Goal: Information Seeking & Learning: Learn about a topic

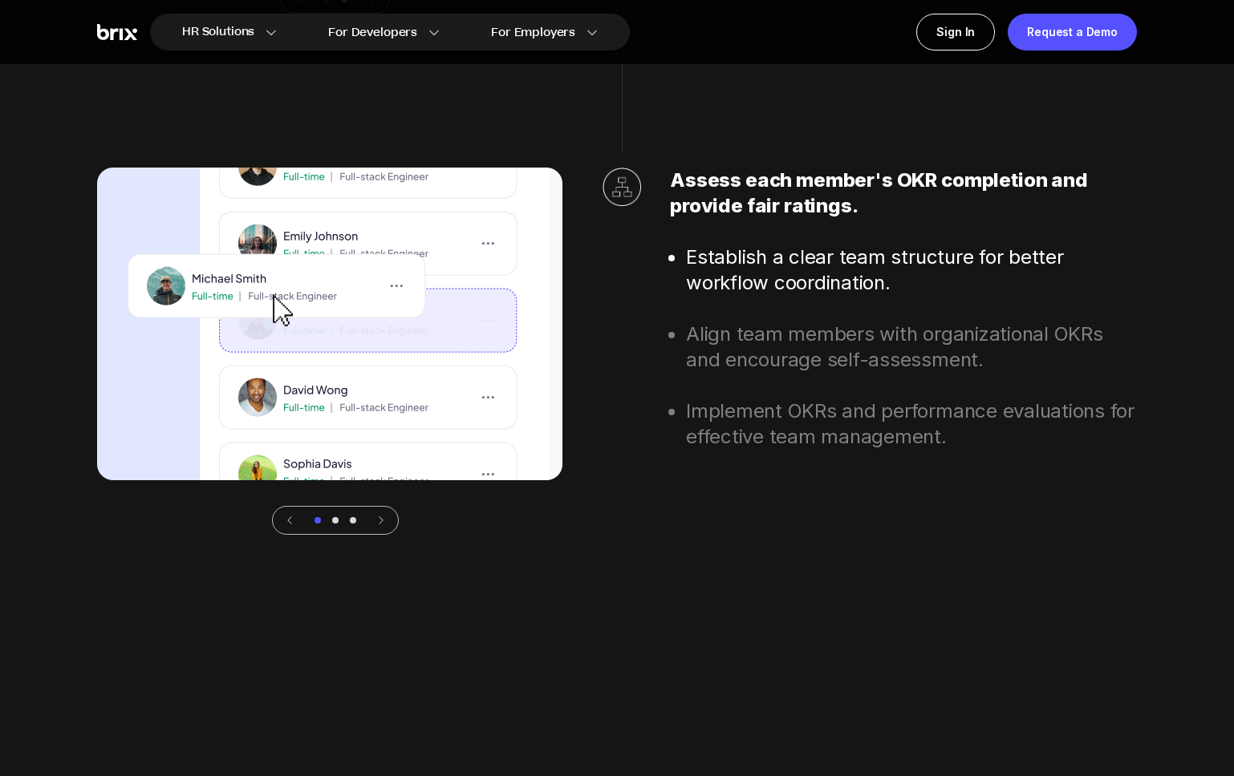
scroll to position [5486, 0]
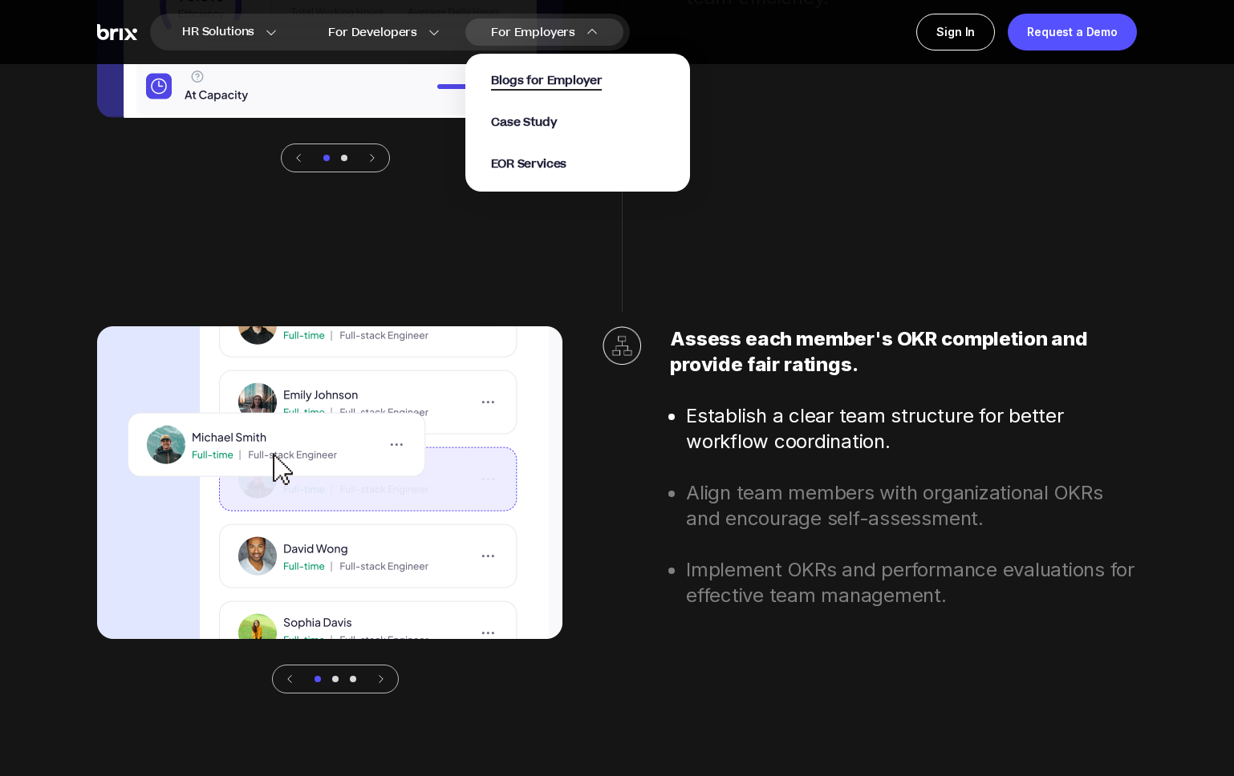
click at [561, 78] on span "Blogs for Employer" at bounding box center [546, 81] width 111 height 18
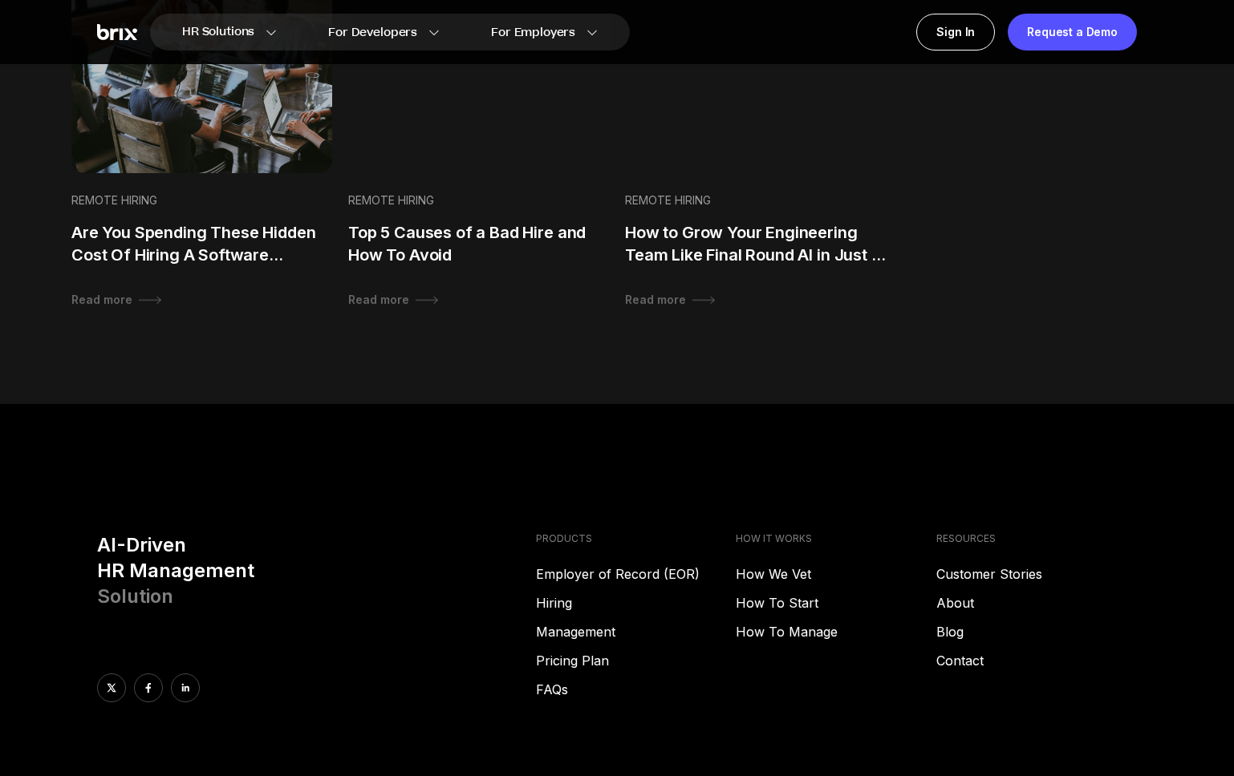
scroll to position [1679, 0]
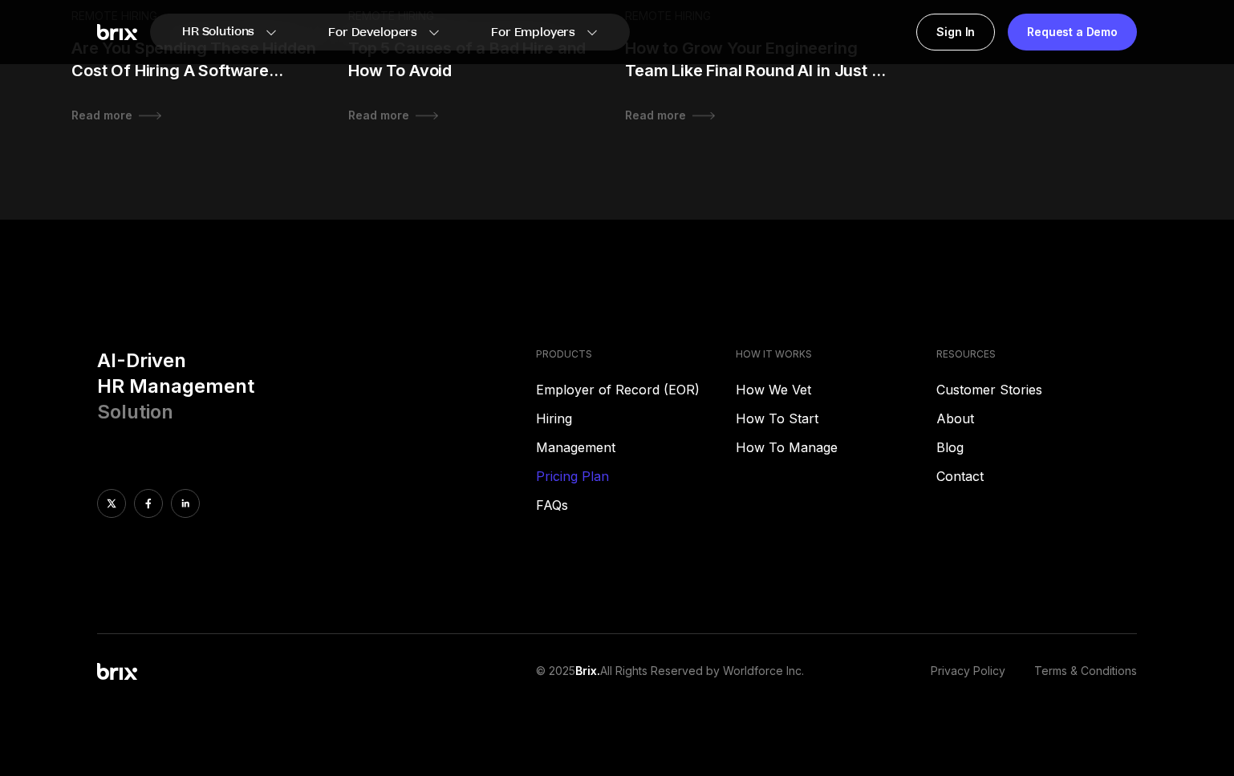
click at [563, 479] on link "Pricing Plan" at bounding box center [636, 476] width 201 height 19
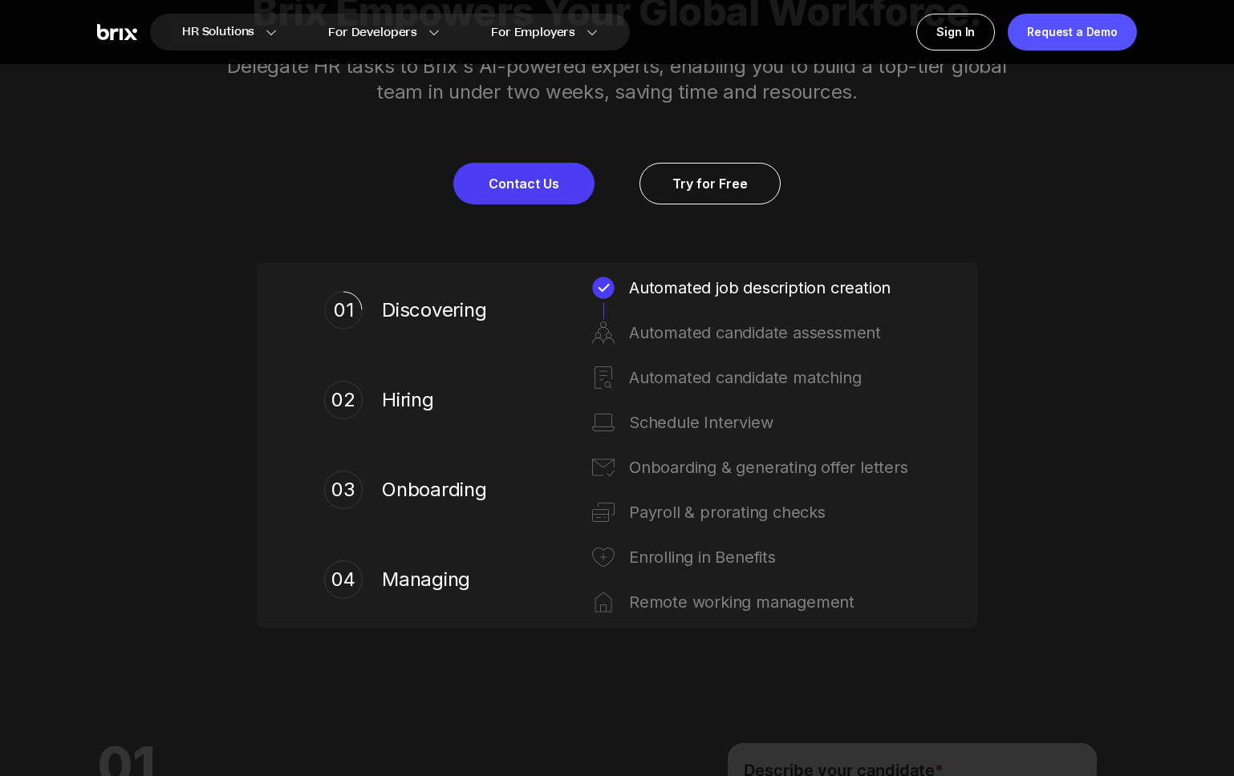
scroll to position [846, 0]
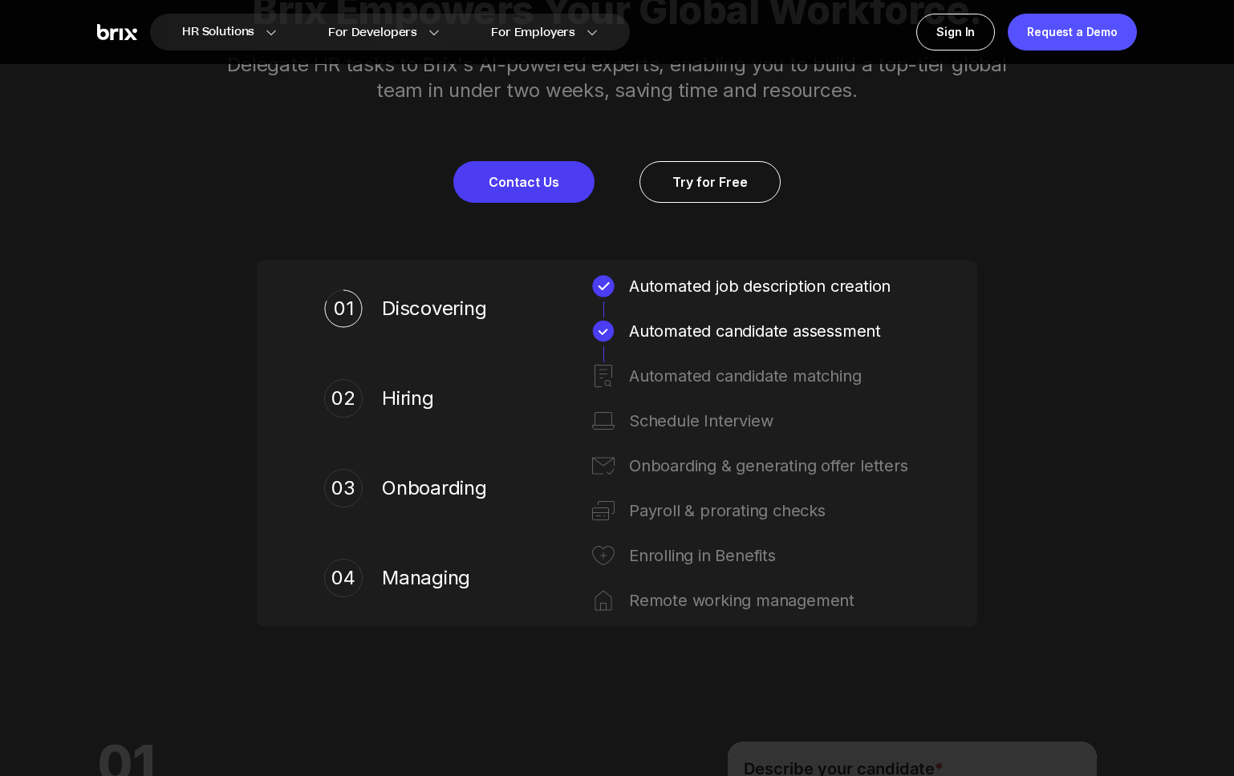
click at [394, 404] on span "Hiring" at bounding box center [438, 399] width 112 height 26
click at [426, 473] on div "03 Onboarding" at bounding box center [409, 488] width 170 height 71
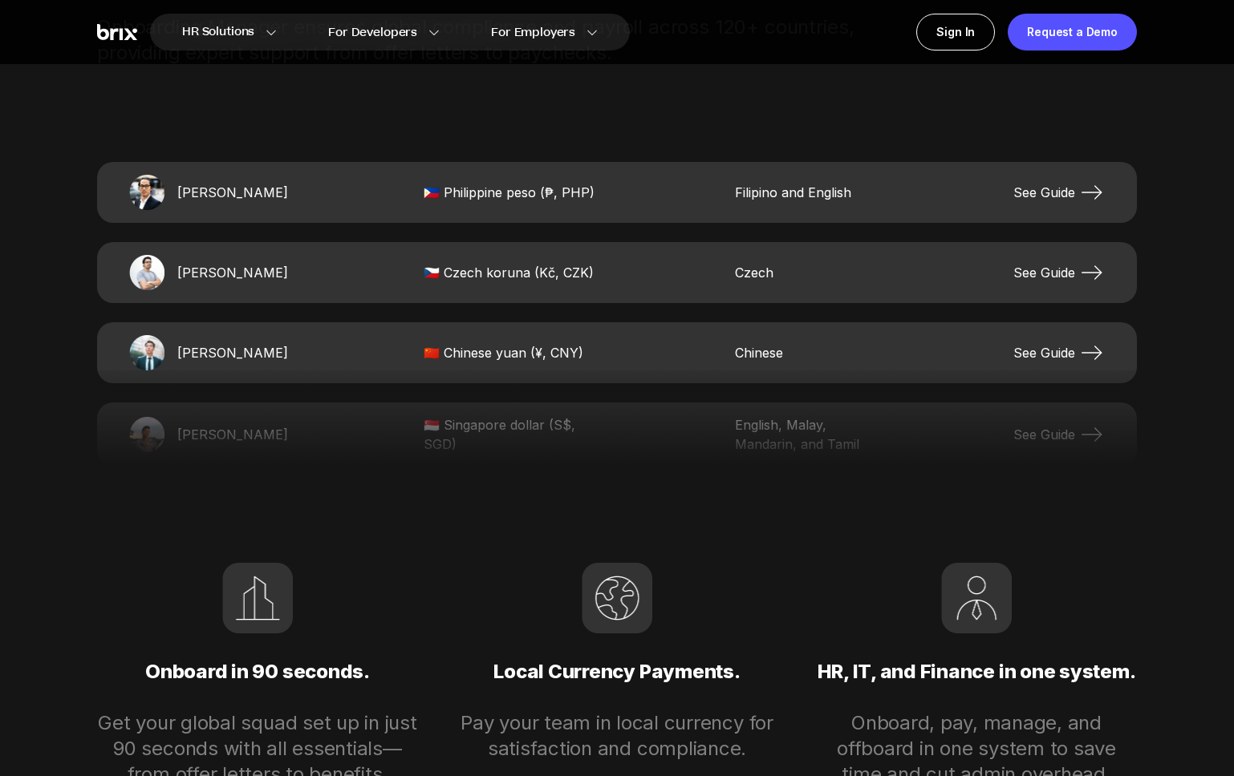
scroll to position [3349, 0]
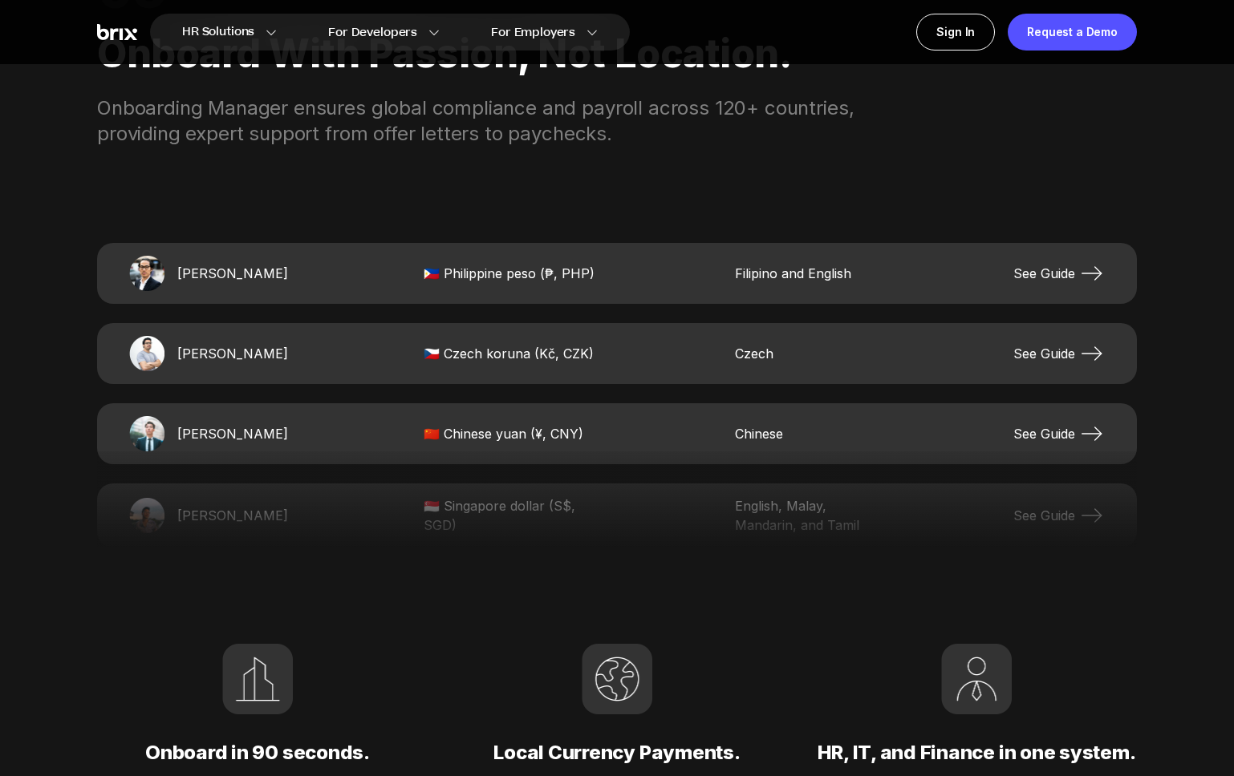
click at [1056, 280] on span "See Guide" at bounding box center [1058, 274] width 91 height 26
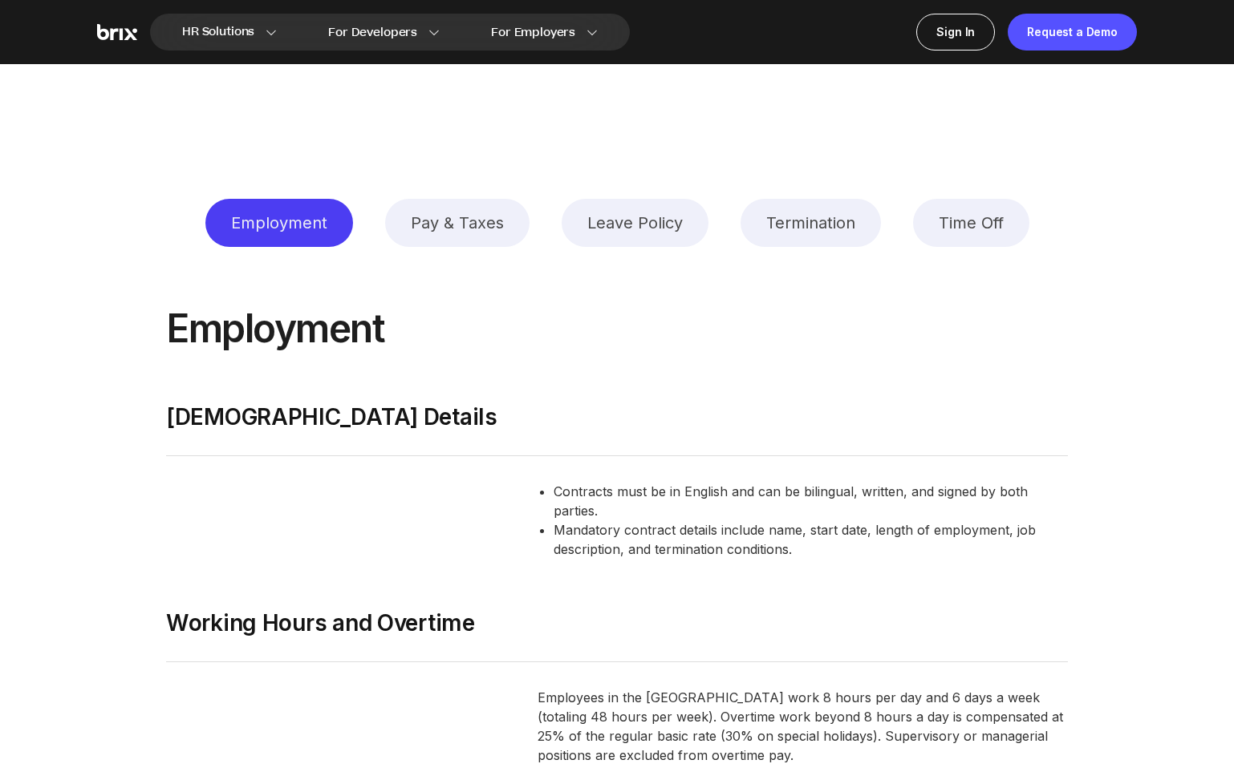
scroll to position [2316, 0]
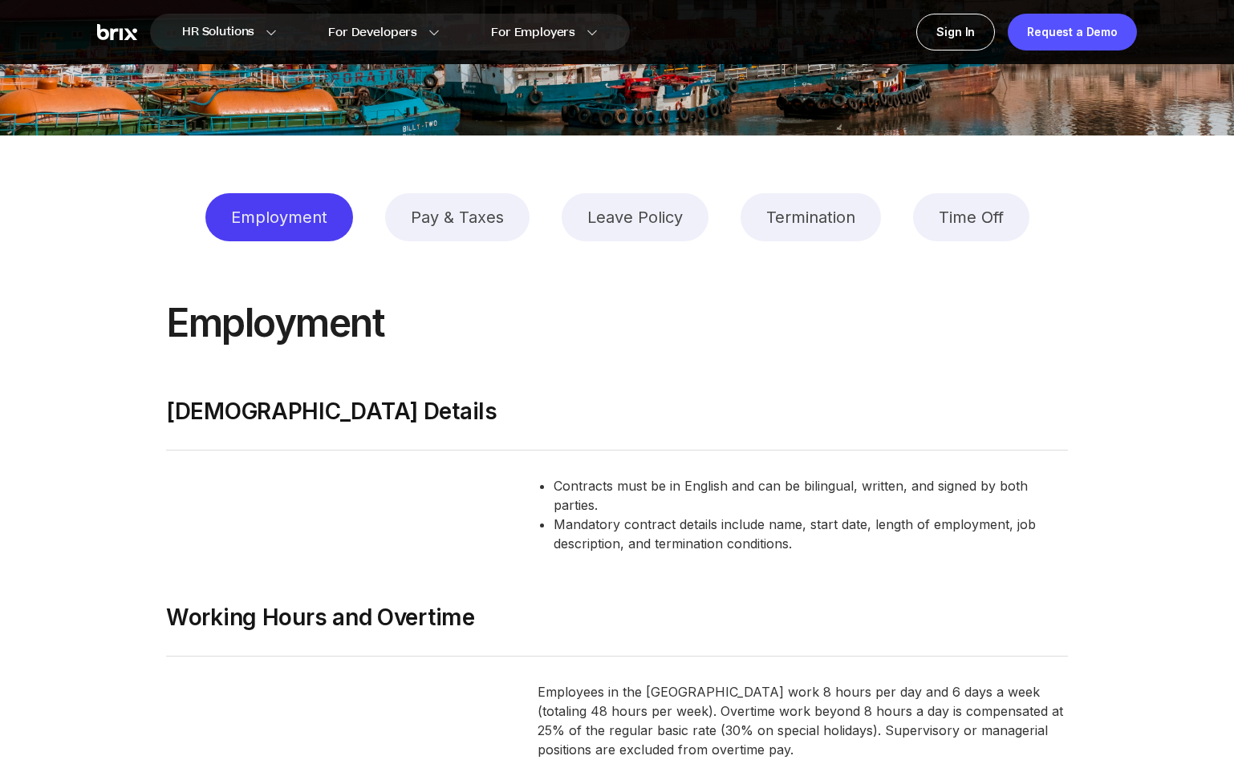
click at [960, 221] on div "Time Off" at bounding box center [971, 217] width 116 height 48
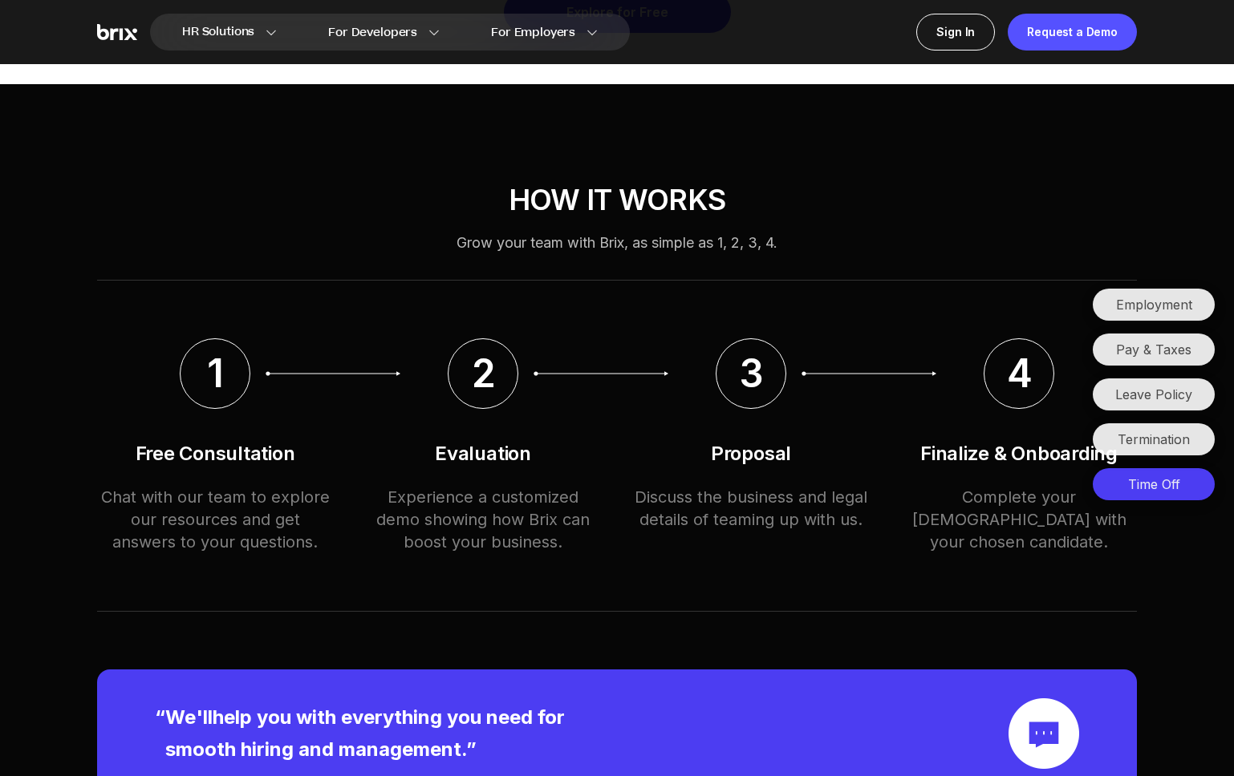
scroll to position [8086, 0]
